Goal: Find specific page/section: Locate a particular part of the current website

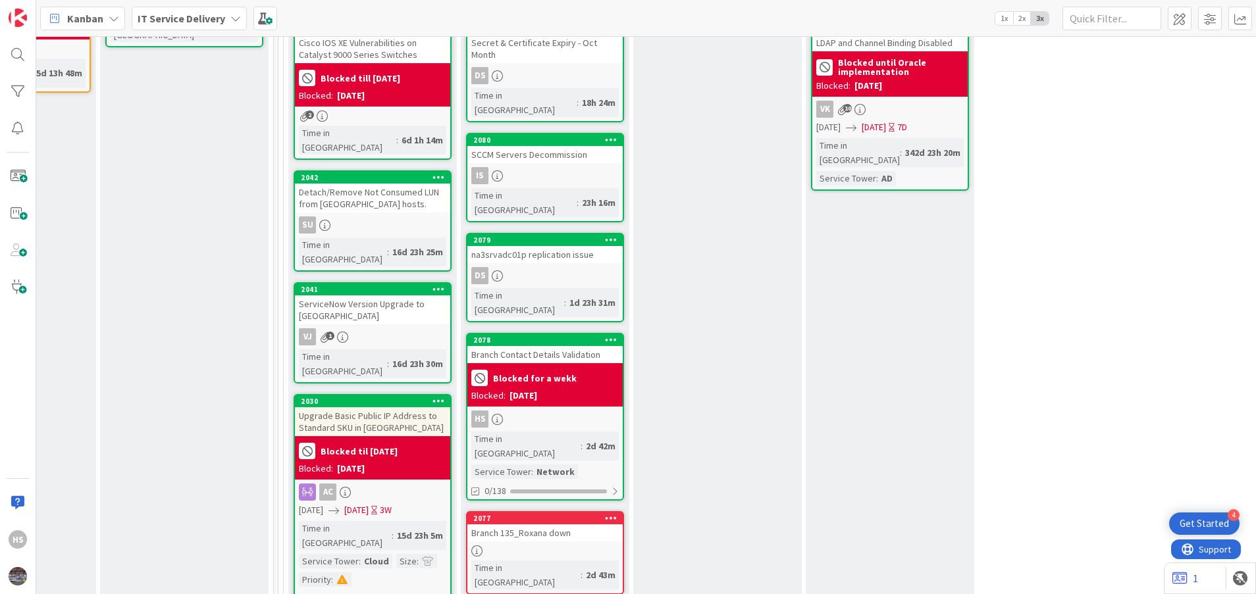
scroll to position [469, 636]
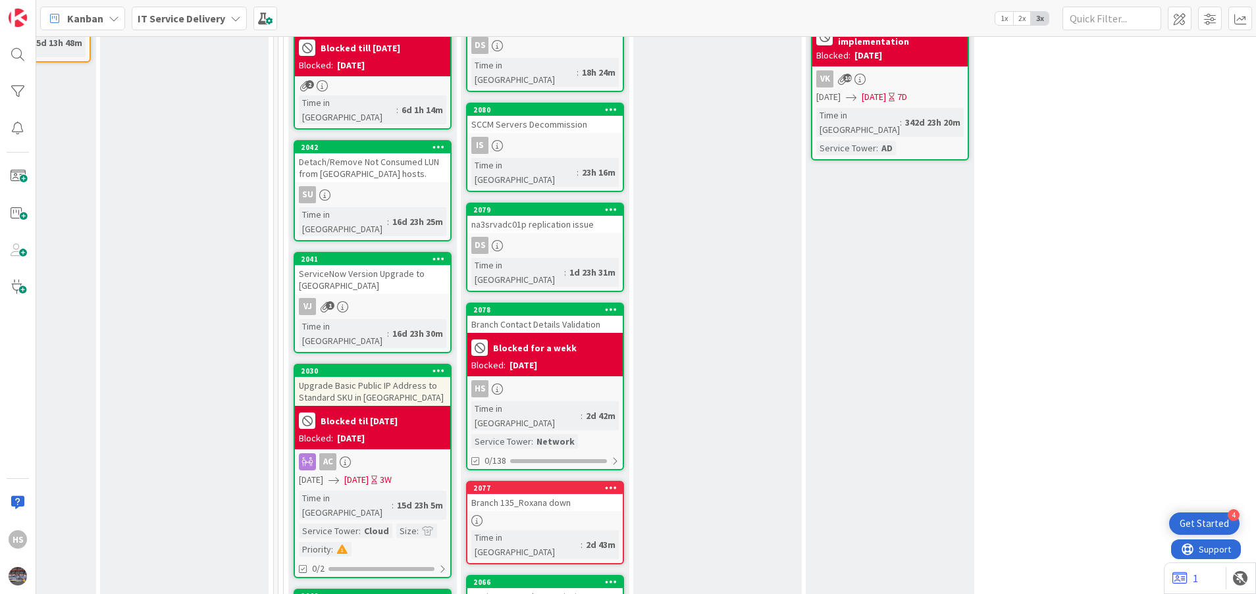
click at [534, 494] on div "Branch 135_Roxana down" at bounding box center [544, 502] width 155 height 17
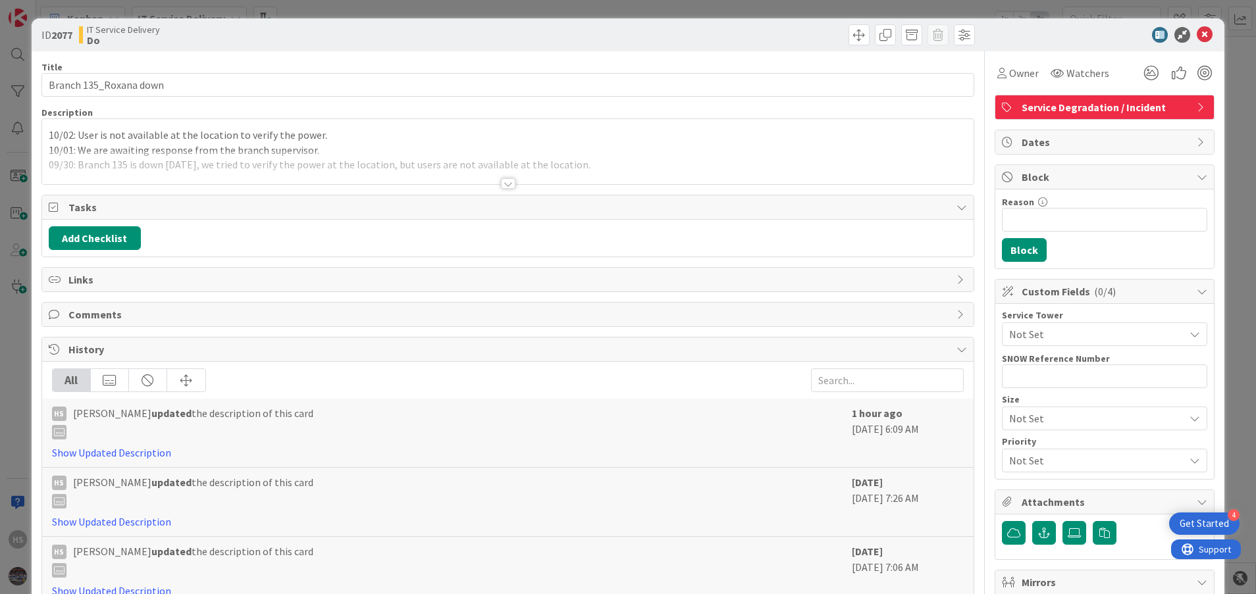
click at [504, 186] on div at bounding box center [508, 183] width 14 height 11
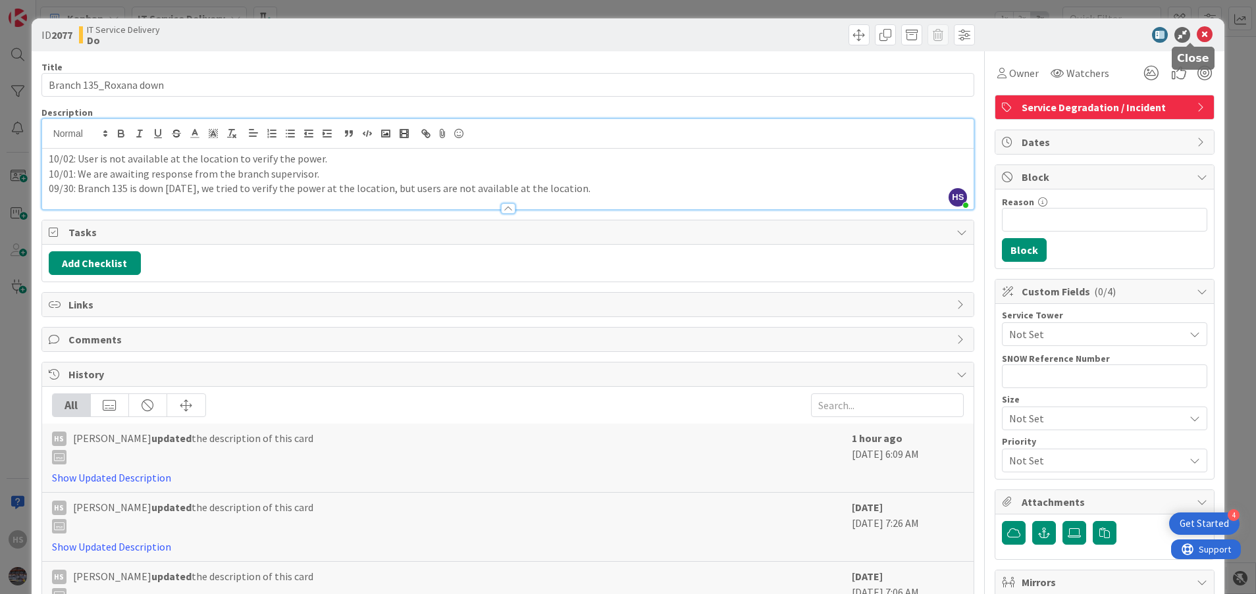
click at [1196, 36] on icon at bounding box center [1204, 35] width 16 height 16
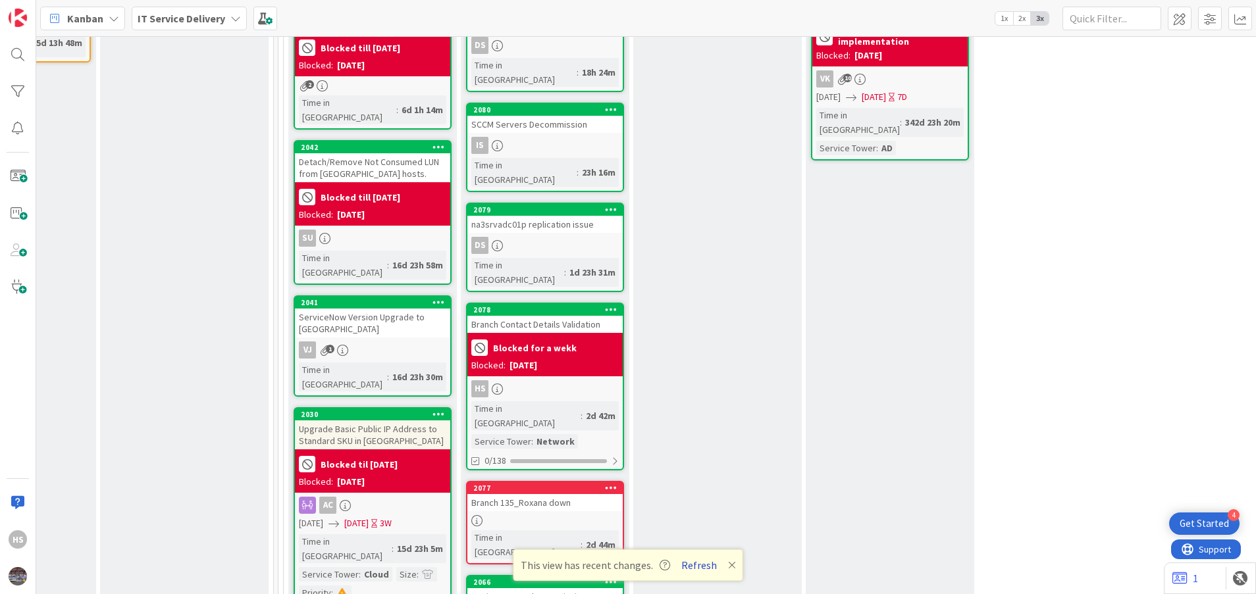
click at [697, 564] on button "Refresh" at bounding box center [698, 565] width 45 height 17
